Goal: Information Seeking & Learning: Learn about a topic

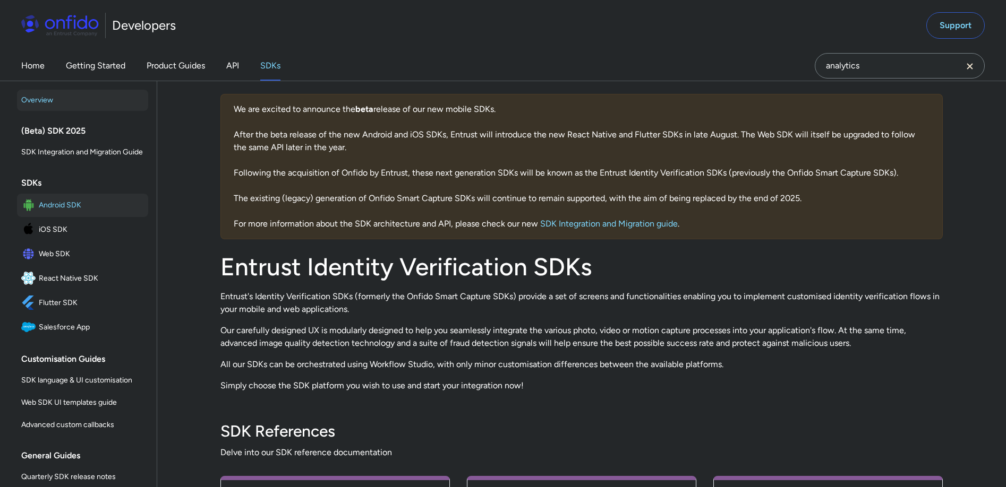
click at [60, 213] on span "Android SDK" at bounding box center [91, 205] width 105 height 15
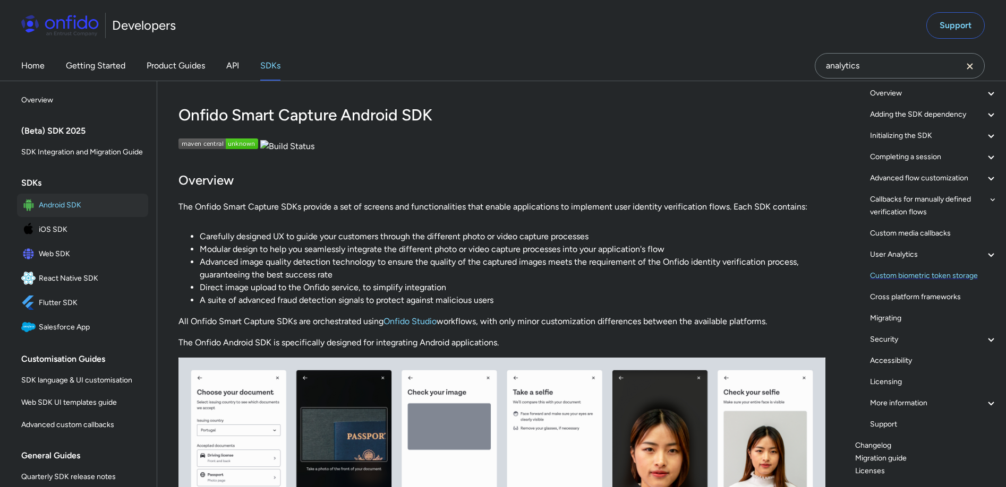
scroll to position [75, 0]
click at [23, 68] on link "Home" at bounding box center [32, 66] width 23 height 30
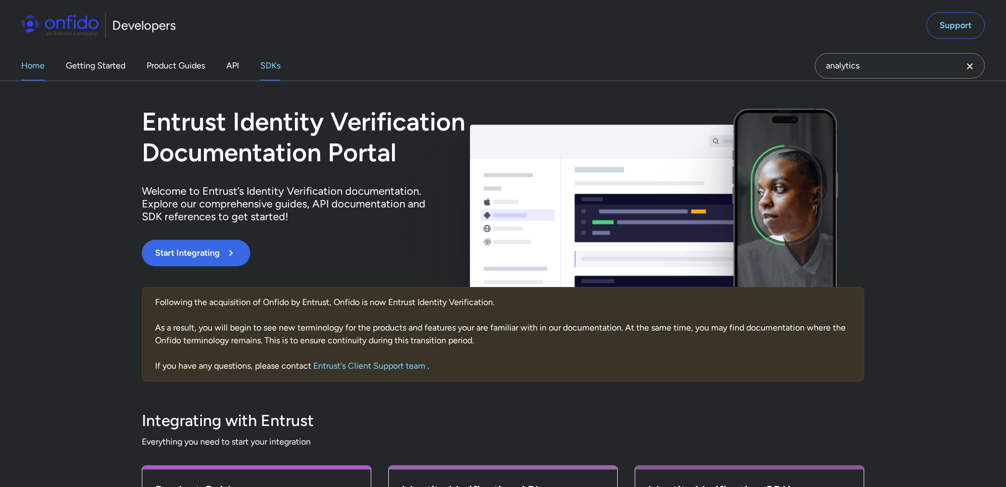
click at [274, 69] on link "SDKs" at bounding box center [270, 66] width 20 height 30
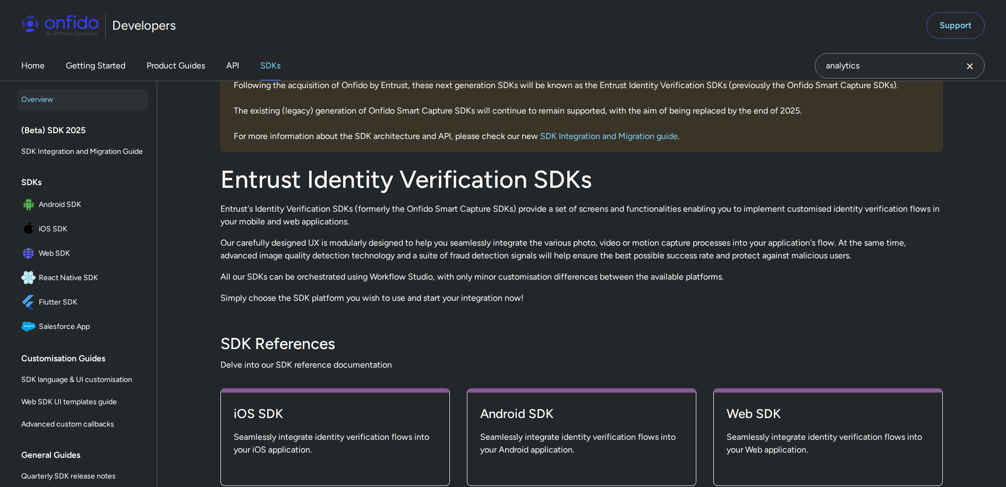
scroll to position [211, 0]
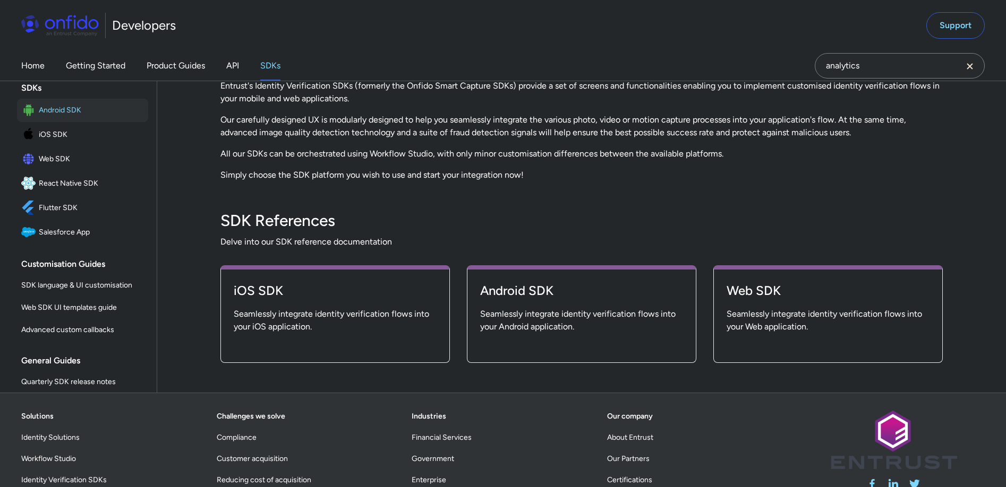
click at [39, 118] on span "Android SDK" at bounding box center [91, 110] width 105 height 15
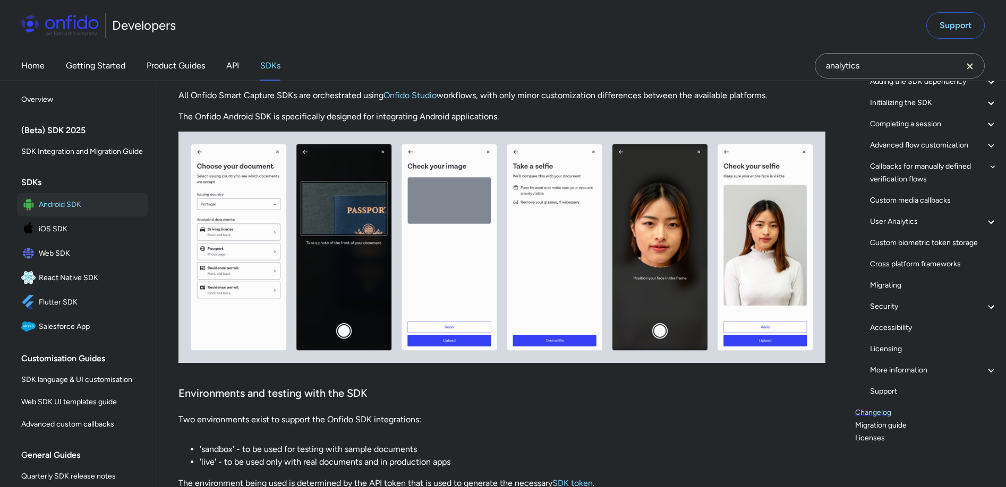
scroll to position [162, 0]
click at [863, 416] on link "Changelog" at bounding box center [926, 413] width 142 height 13
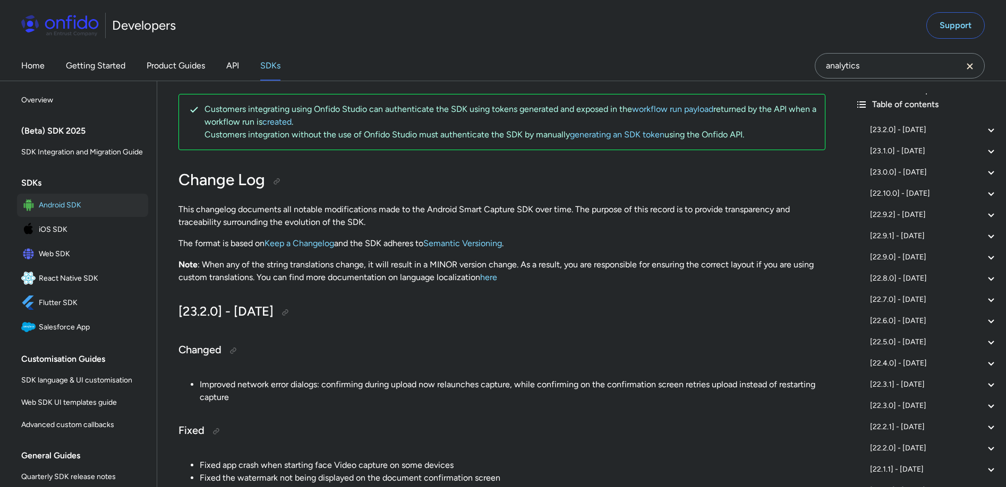
click at [971, 66] on icon "Clear search field button" at bounding box center [969, 66] width 13 height 13
click at [76, 213] on span "Android SDK" at bounding box center [91, 205] width 105 height 15
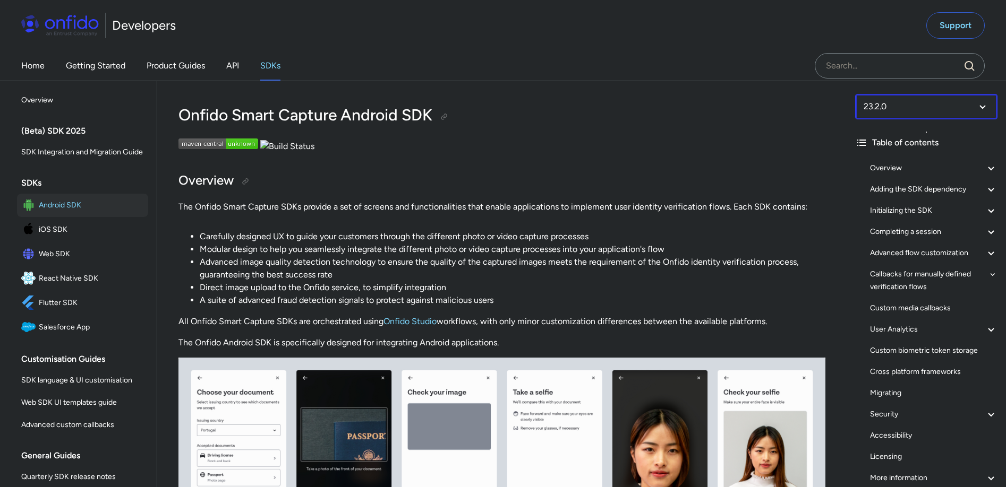
click at [974, 107] on select at bounding box center [926, 106] width 142 height 25
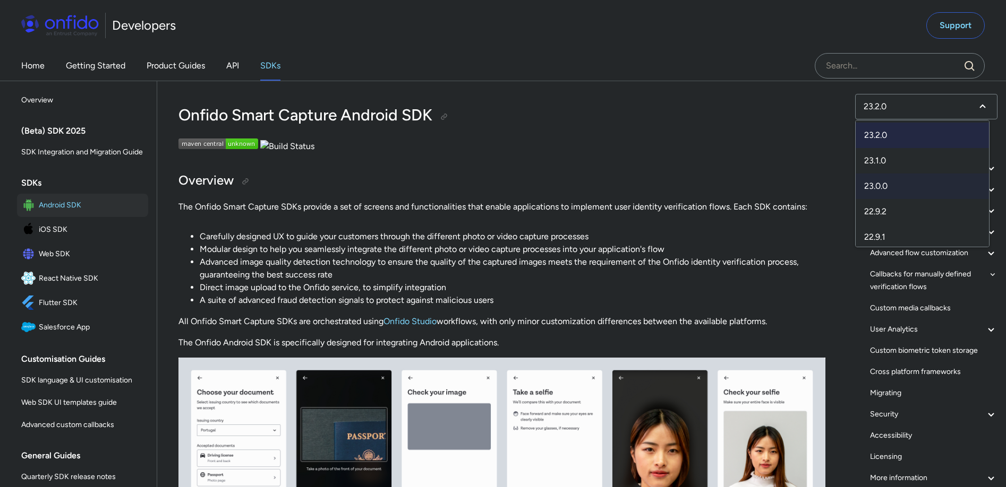
click at [889, 184] on span "23.0.0" at bounding box center [921, 186] width 133 height 25
select select "23.0.0"
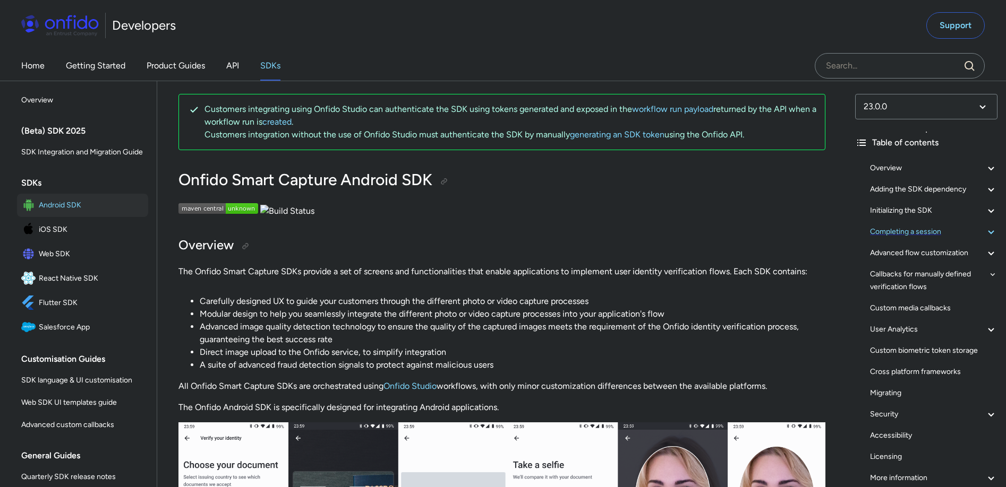
click at [930, 231] on div "Completing a session" at bounding box center [933, 232] width 127 height 13
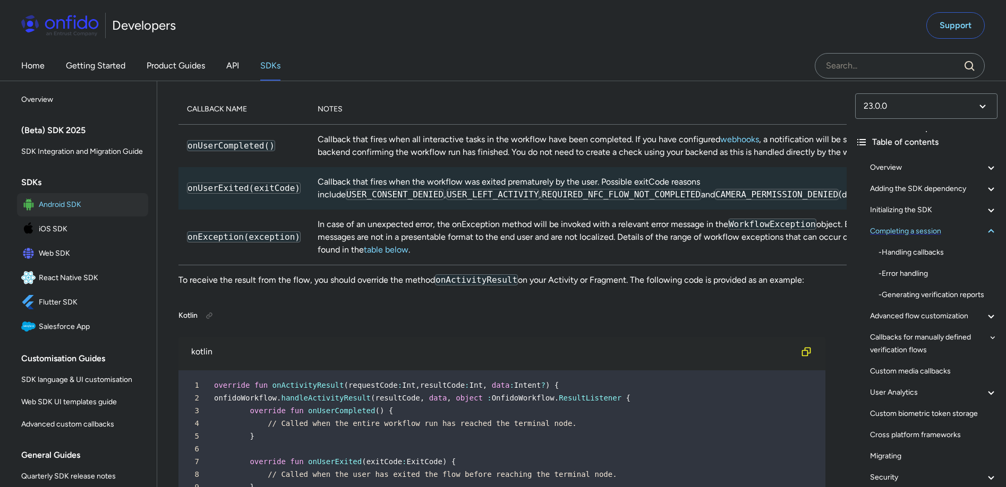
click at [934, 237] on div "Completing a session" at bounding box center [933, 231] width 127 height 13
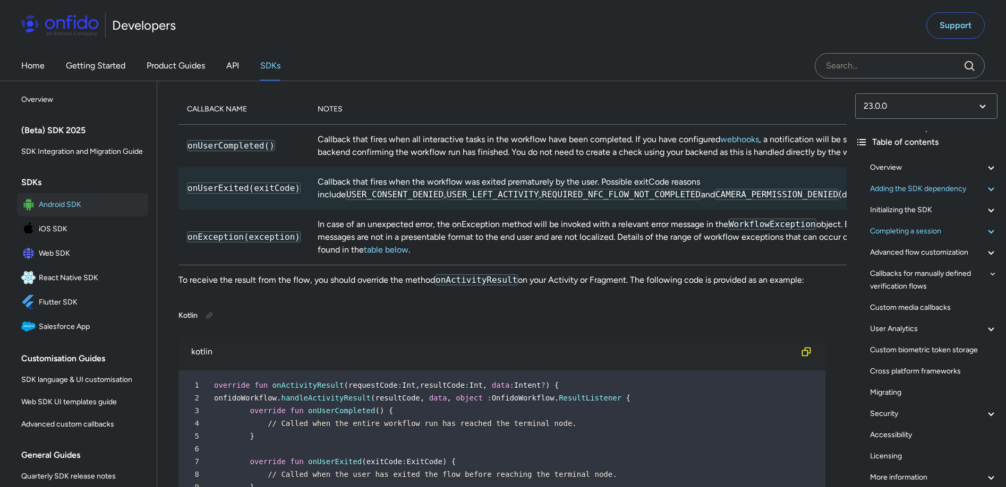
click at [932, 189] on div "Adding the SDK dependency" at bounding box center [933, 189] width 127 height 13
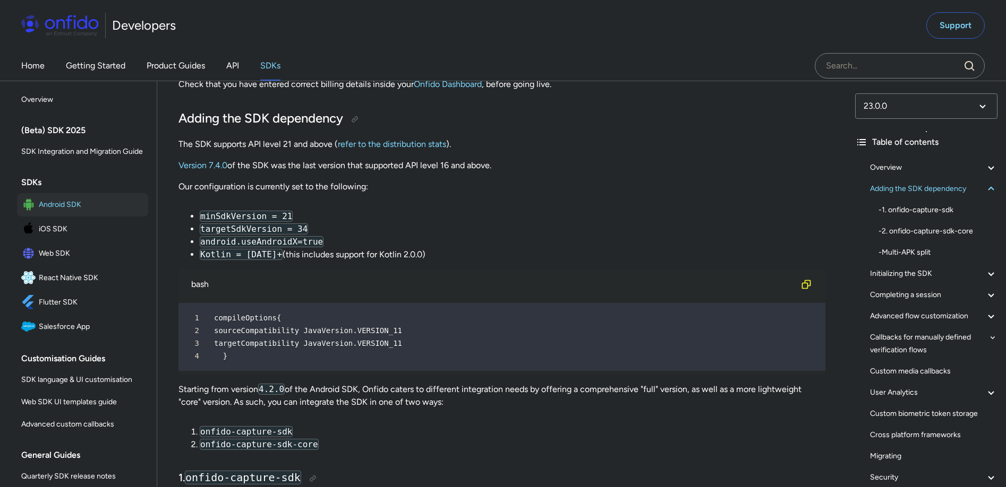
scroll to position [754, 0]
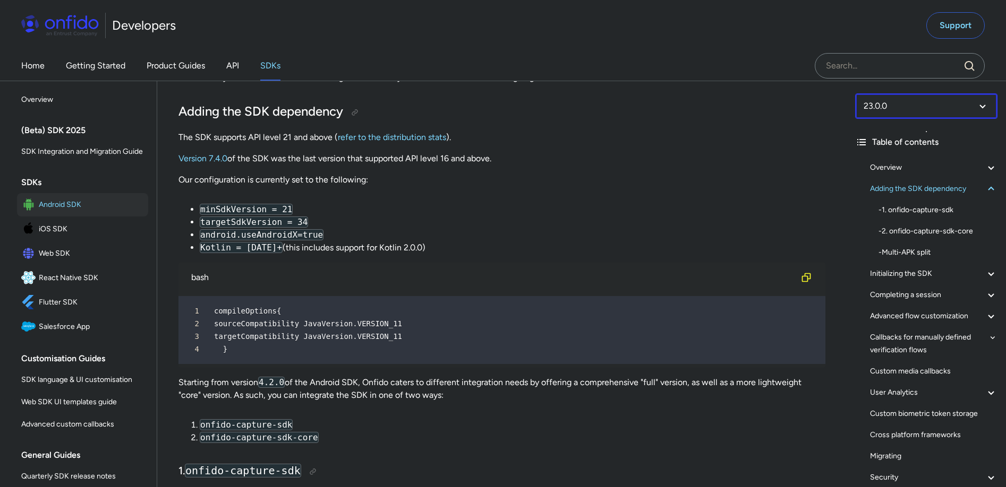
click at [946, 102] on select at bounding box center [926, 105] width 142 height 25
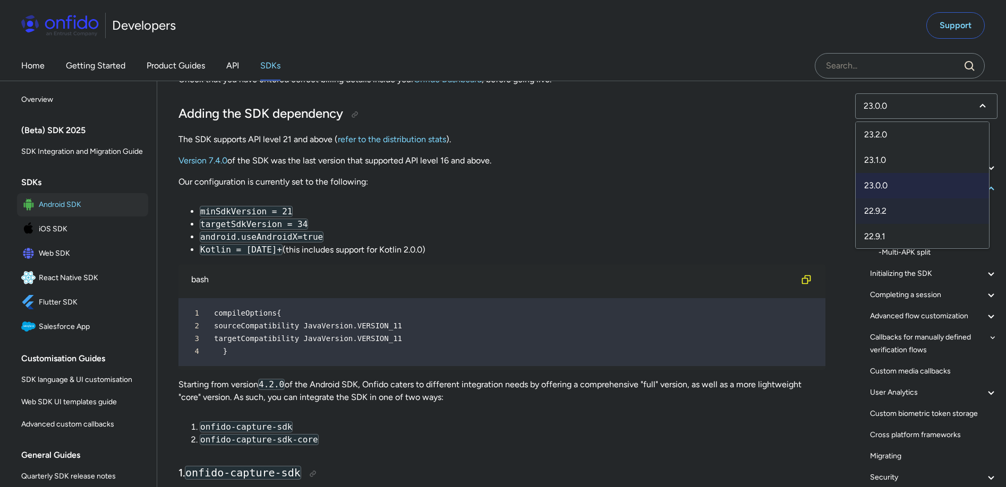
scroll to position [17, 0]
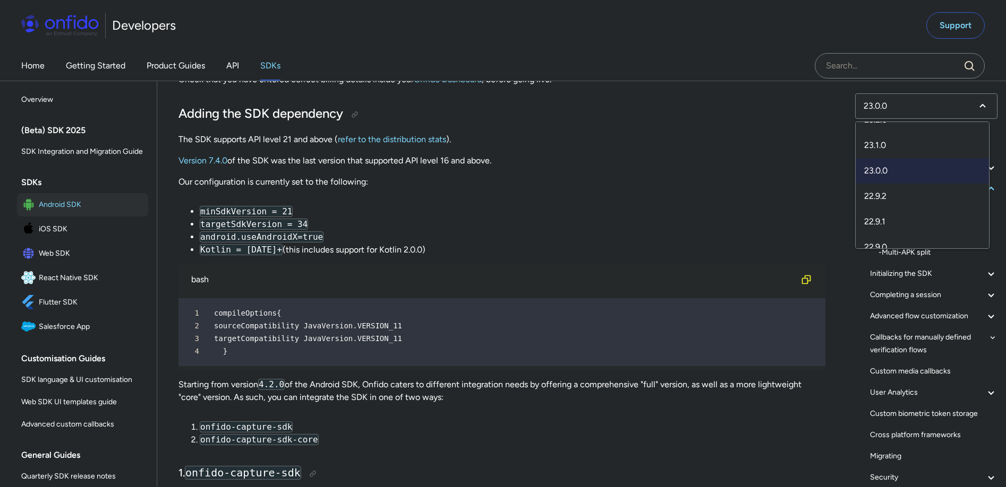
click at [569, 207] on li "minSdkVersion = 21" at bounding box center [512, 211] width 625 height 13
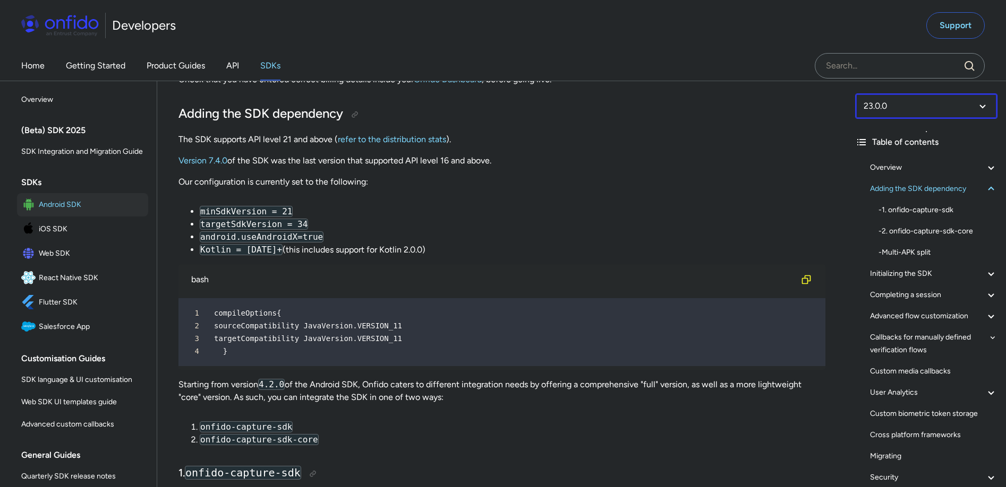
click at [941, 102] on select at bounding box center [926, 105] width 142 height 25
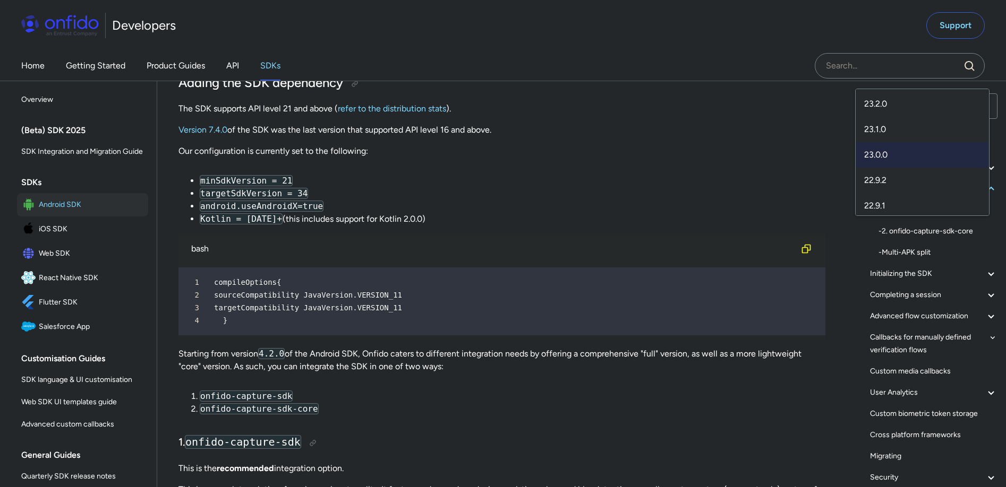
scroll to position [791, 0]
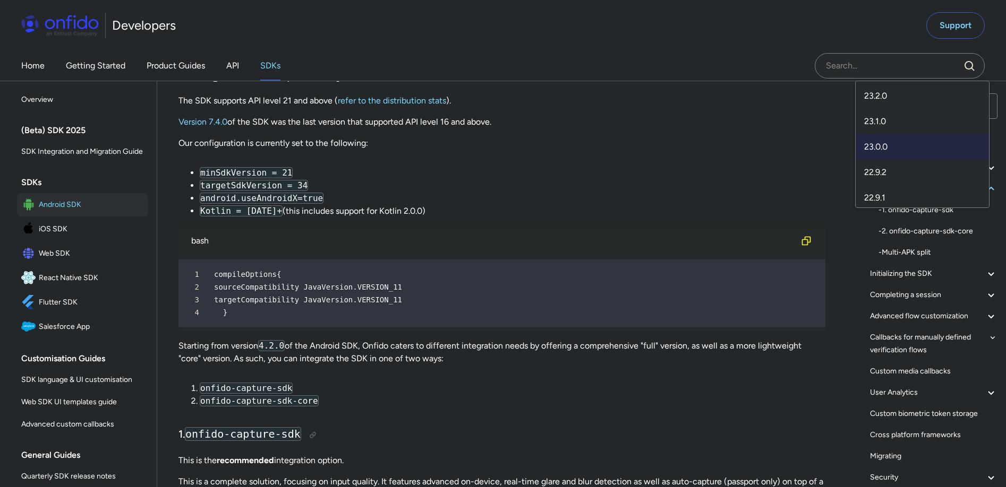
click at [850, 435] on div "23.0.0 Table of contents Overview - Environments and testing with the SDK - Goi…" at bounding box center [925, 284] width 159 height 407
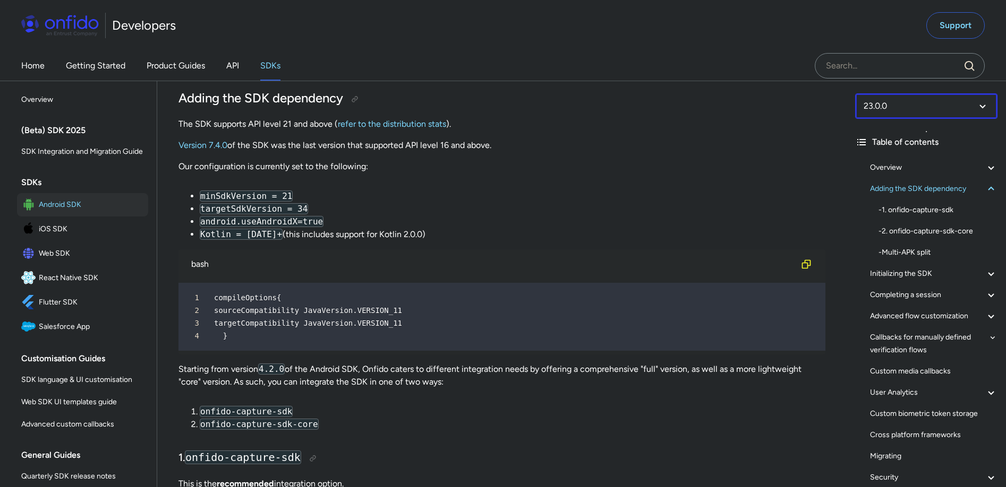
scroll to position [629, 0]
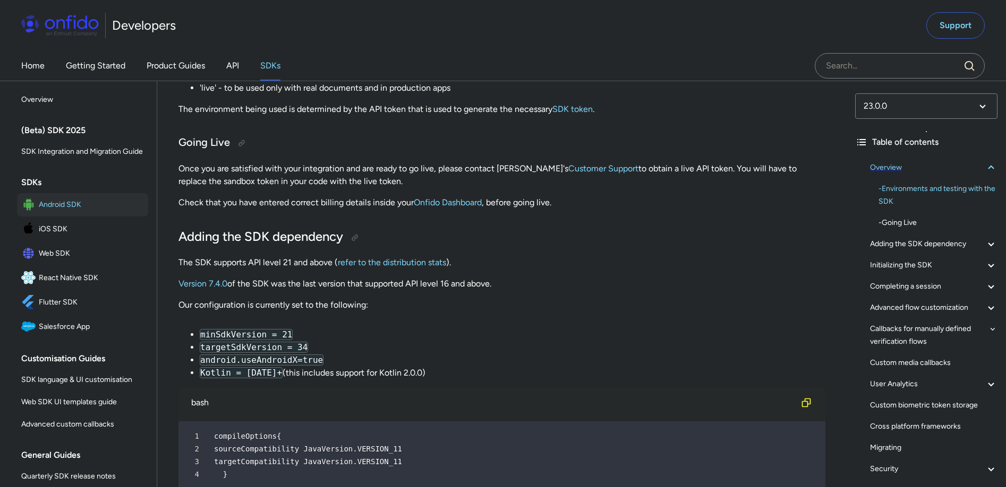
click at [890, 164] on div "Overview" at bounding box center [933, 167] width 127 height 13
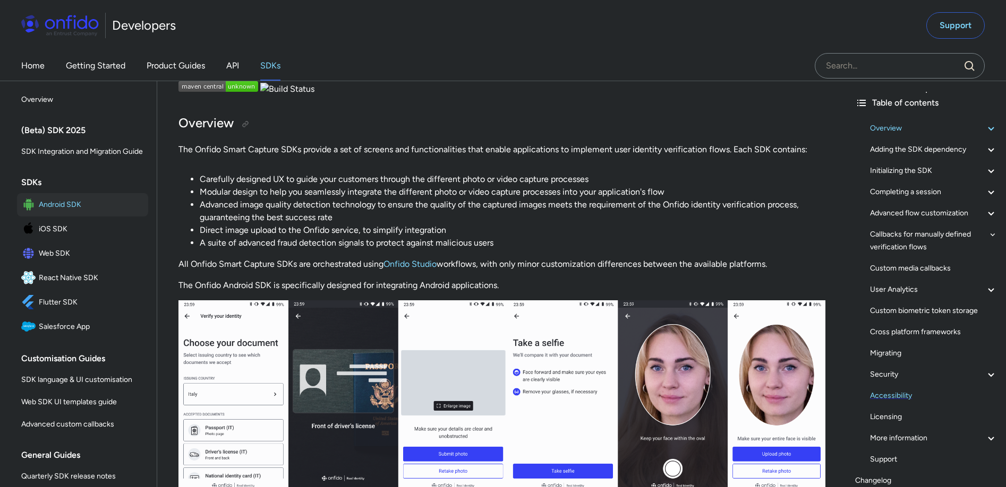
scroll to position [107, 0]
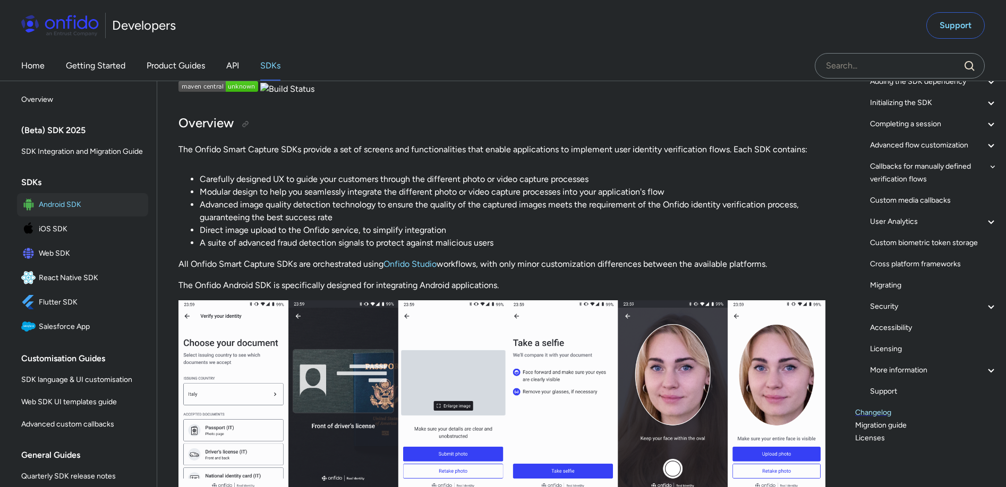
click at [877, 414] on link "Changelog" at bounding box center [926, 413] width 142 height 13
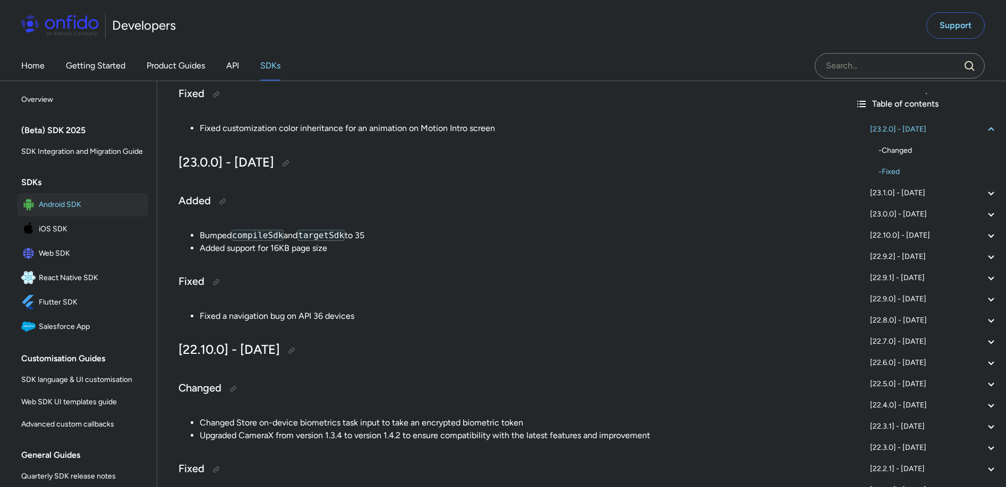
scroll to position [471, 0]
click at [290, 165] on div at bounding box center [285, 162] width 8 height 8
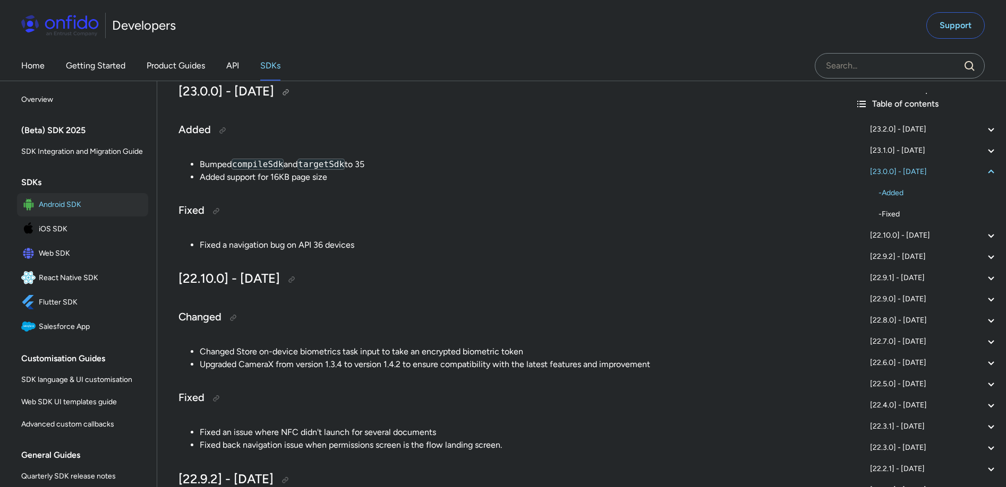
scroll to position [350, 0]
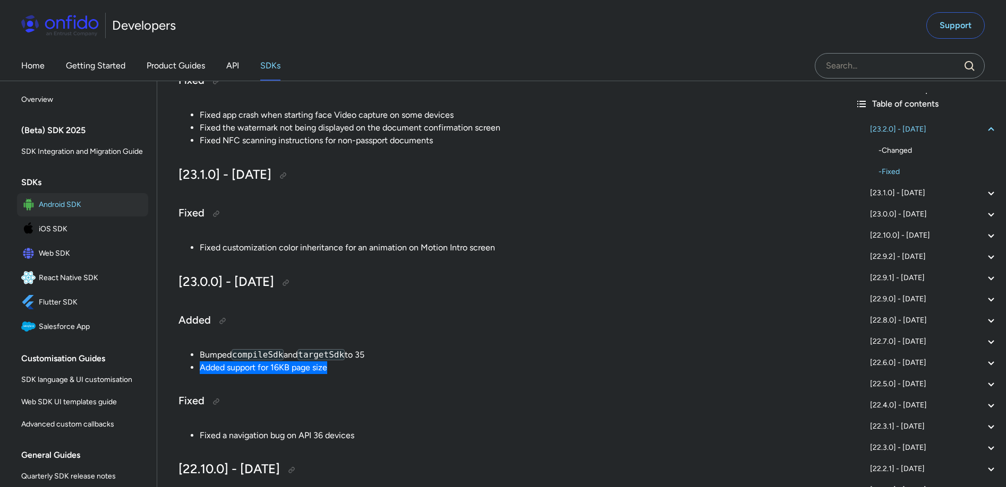
drag, startPoint x: 346, startPoint y: 368, endPoint x: 199, endPoint y: 373, distance: 147.7
click at [199, 373] on ul "Bumped compileSdk and targetSdk to 35 Added support for 16KB page size" at bounding box center [501, 361] width 647 height 25
click at [364, 440] on li "Fixed a navigation bug on API 36 devices" at bounding box center [512, 436] width 625 height 13
